Goal: Task Accomplishment & Management: Manage account settings

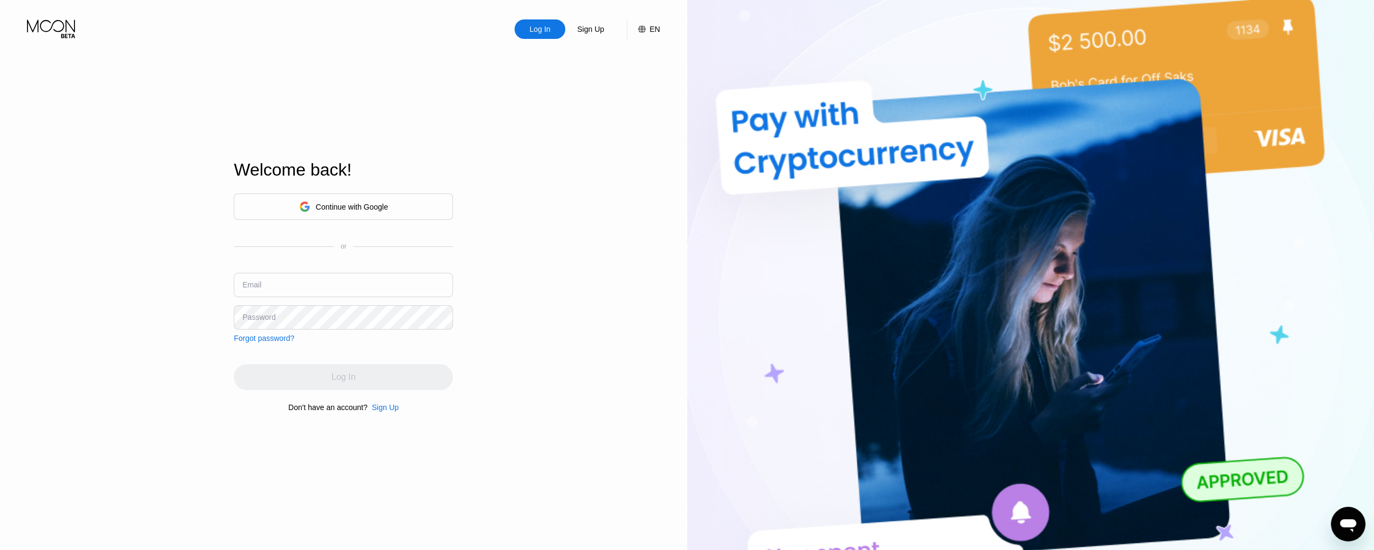
click at [354, 203] on div "Continue with Google" at bounding box center [352, 207] width 72 height 9
